Goal: Task Accomplishment & Management: Manage account settings

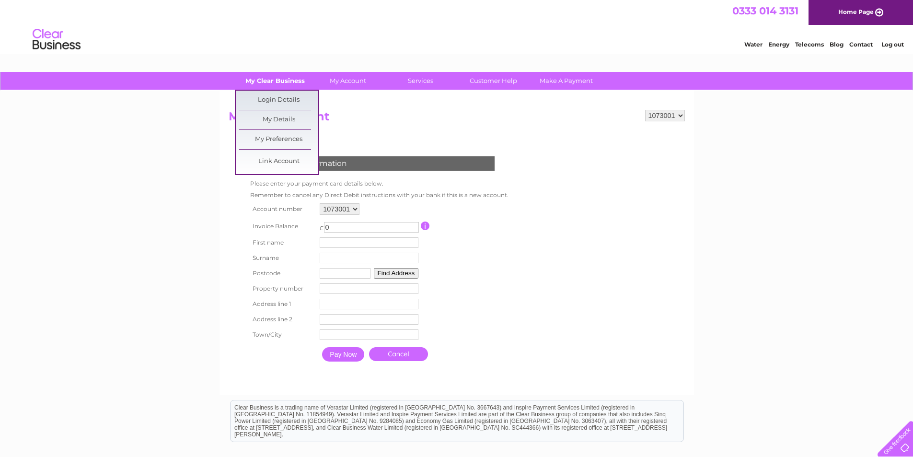
click at [257, 75] on link "My Clear Business" at bounding box center [274, 81] width 79 height 18
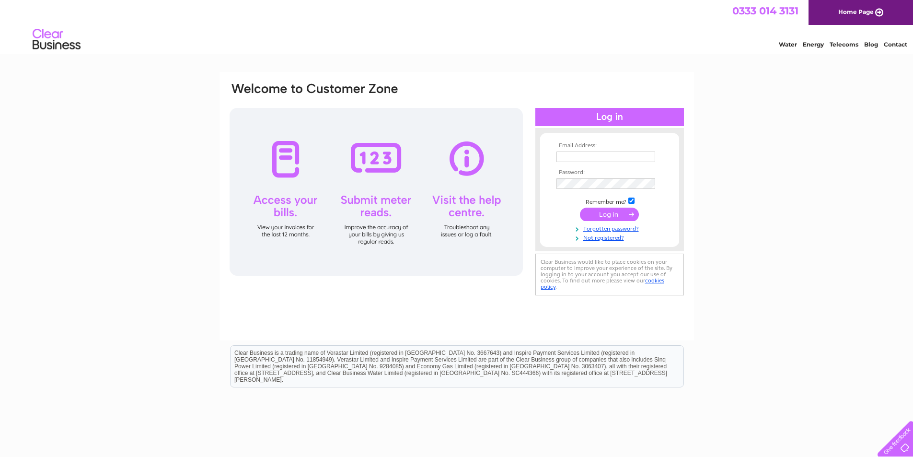
type input "[EMAIL_ADDRESS][DOMAIN_NAME]"
click at [625, 218] on input "submit" at bounding box center [609, 214] width 59 height 13
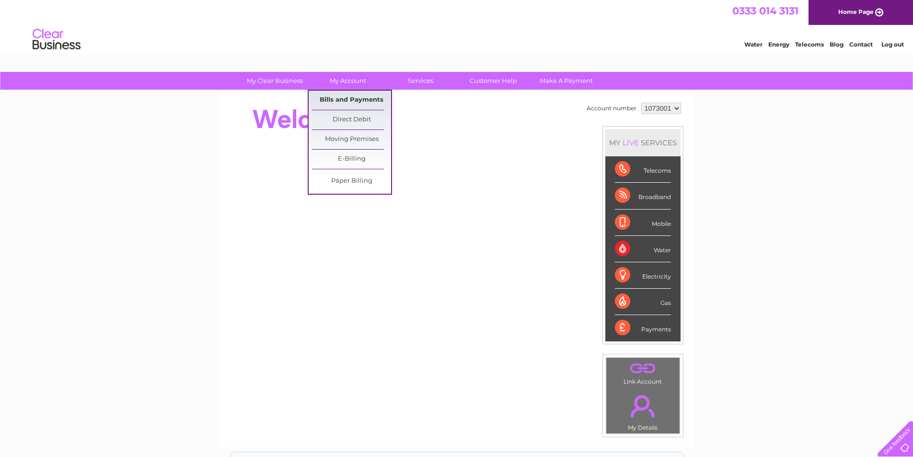
click at [348, 95] on link "Bills and Payments" at bounding box center [351, 100] width 79 height 19
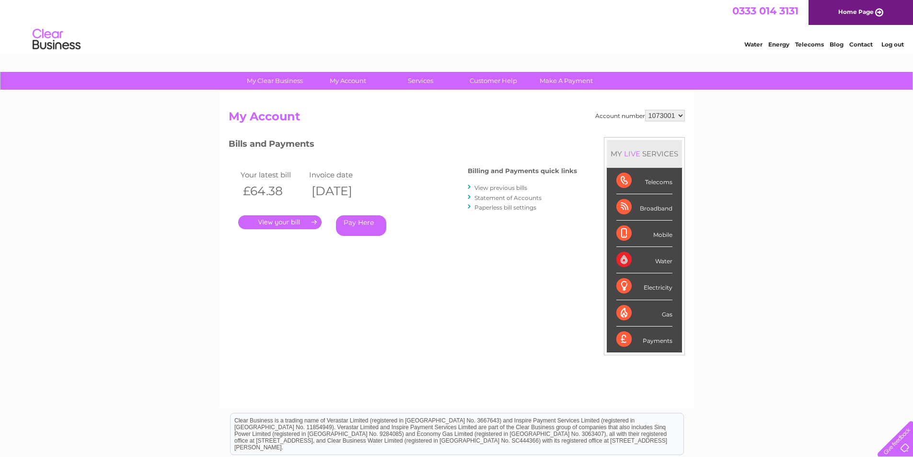
click at [285, 219] on link "." at bounding box center [279, 222] width 83 height 14
